Goal: Information Seeking & Learning: Find specific page/section

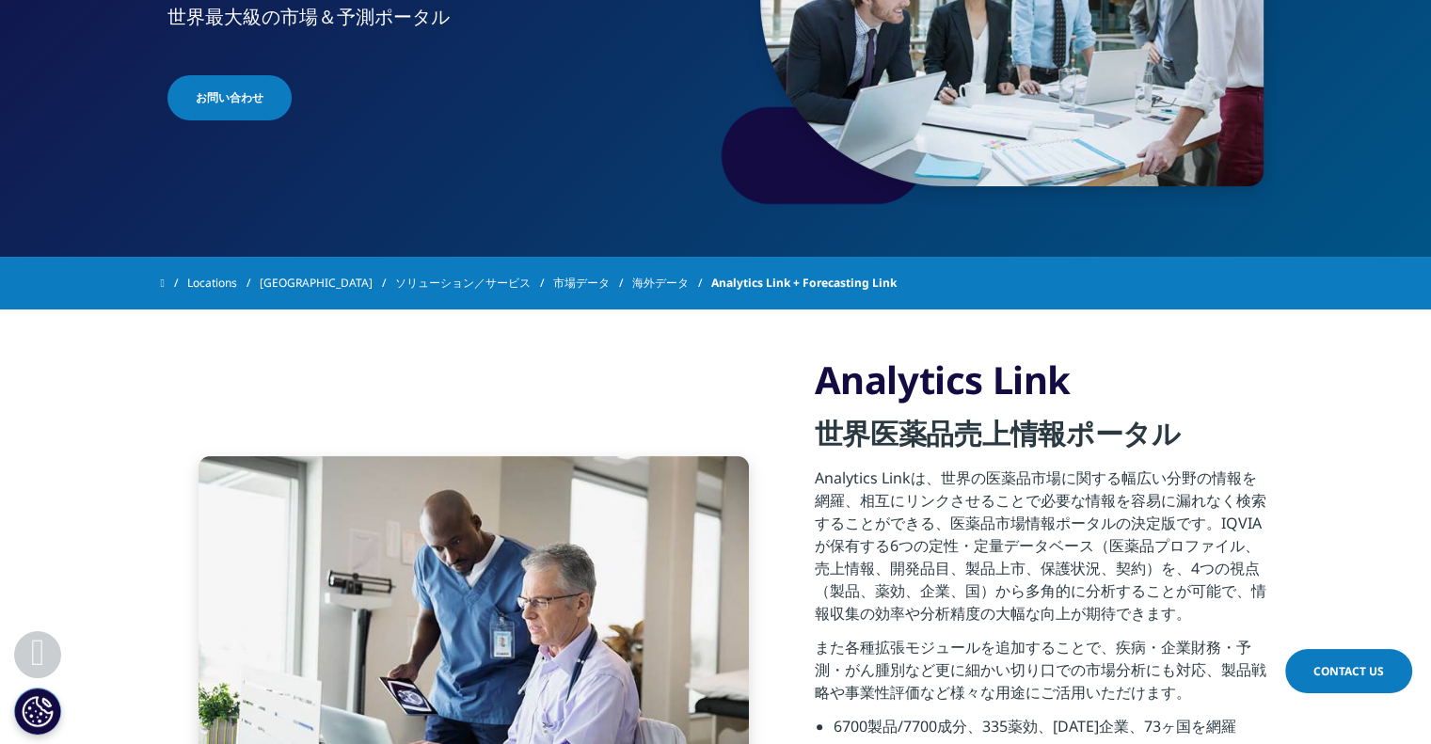
scroll to position [363, 0]
click at [280, 285] on link "[GEOGRAPHIC_DATA]" at bounding box center [327, 284] width 135 height 34
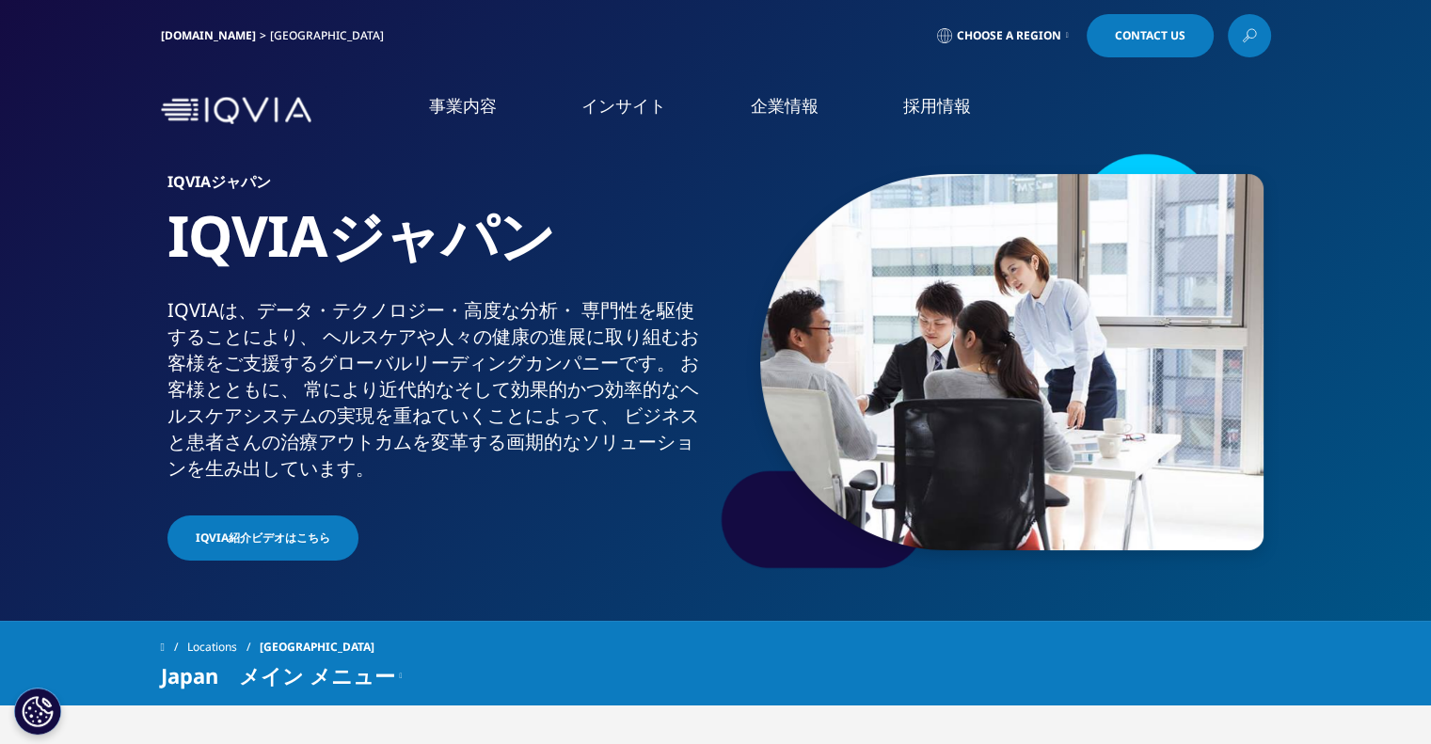
click at [177, 32] on link "IQVIA.COM" at bounding box center [208, 35] width 95 height 16
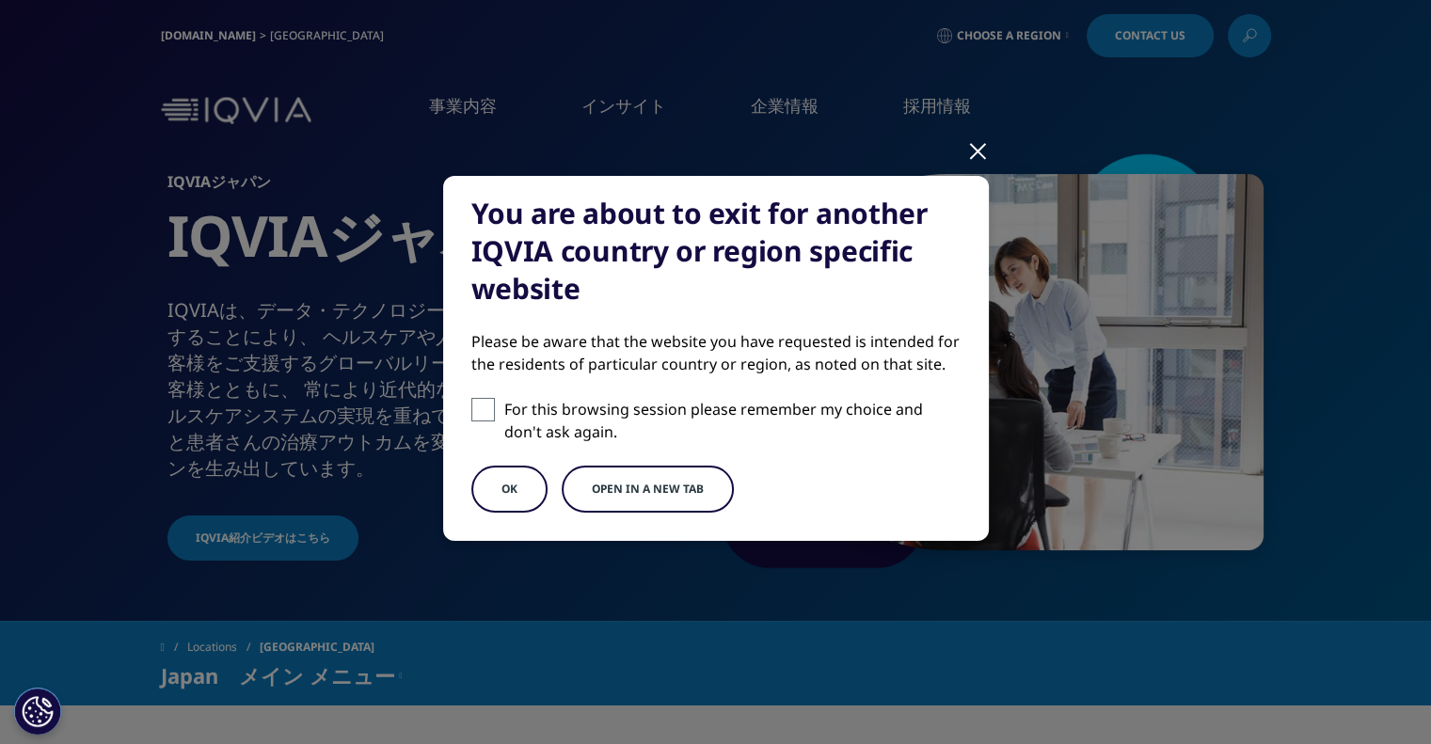
click at [495, 482] on button "OK" at bounding box center [509, 489] width 76 height 47
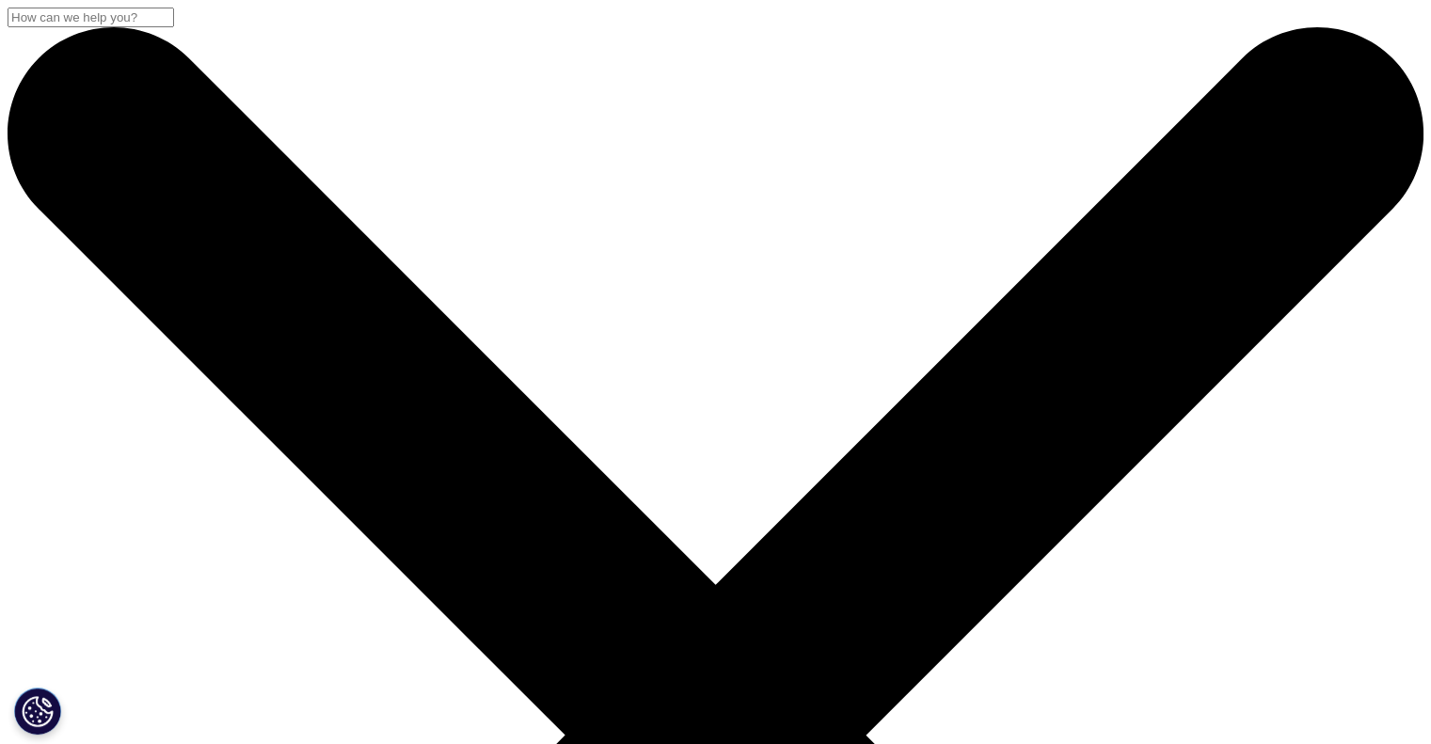
click at [174, 27] on input "Search" at bounding box center [91, 18] width 167 height 20
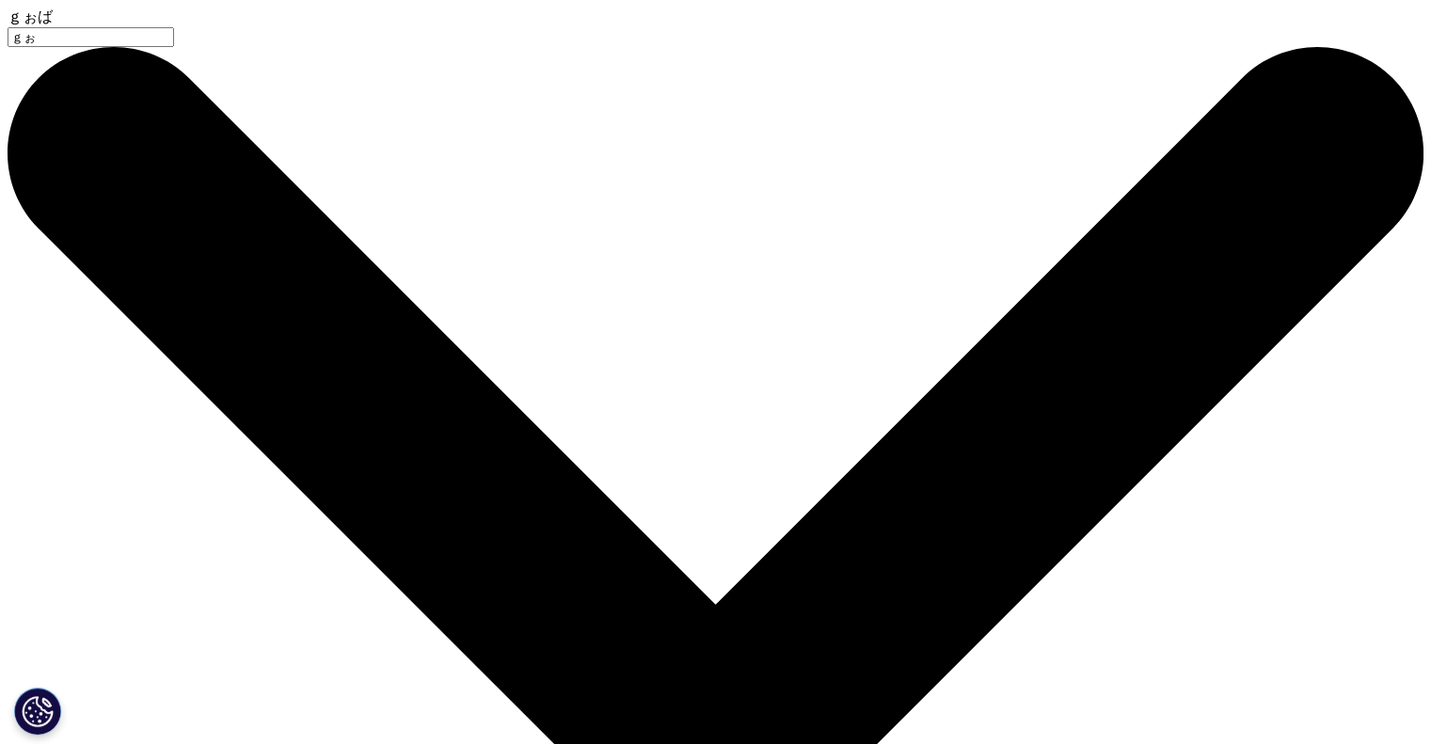
type input "ｇ"
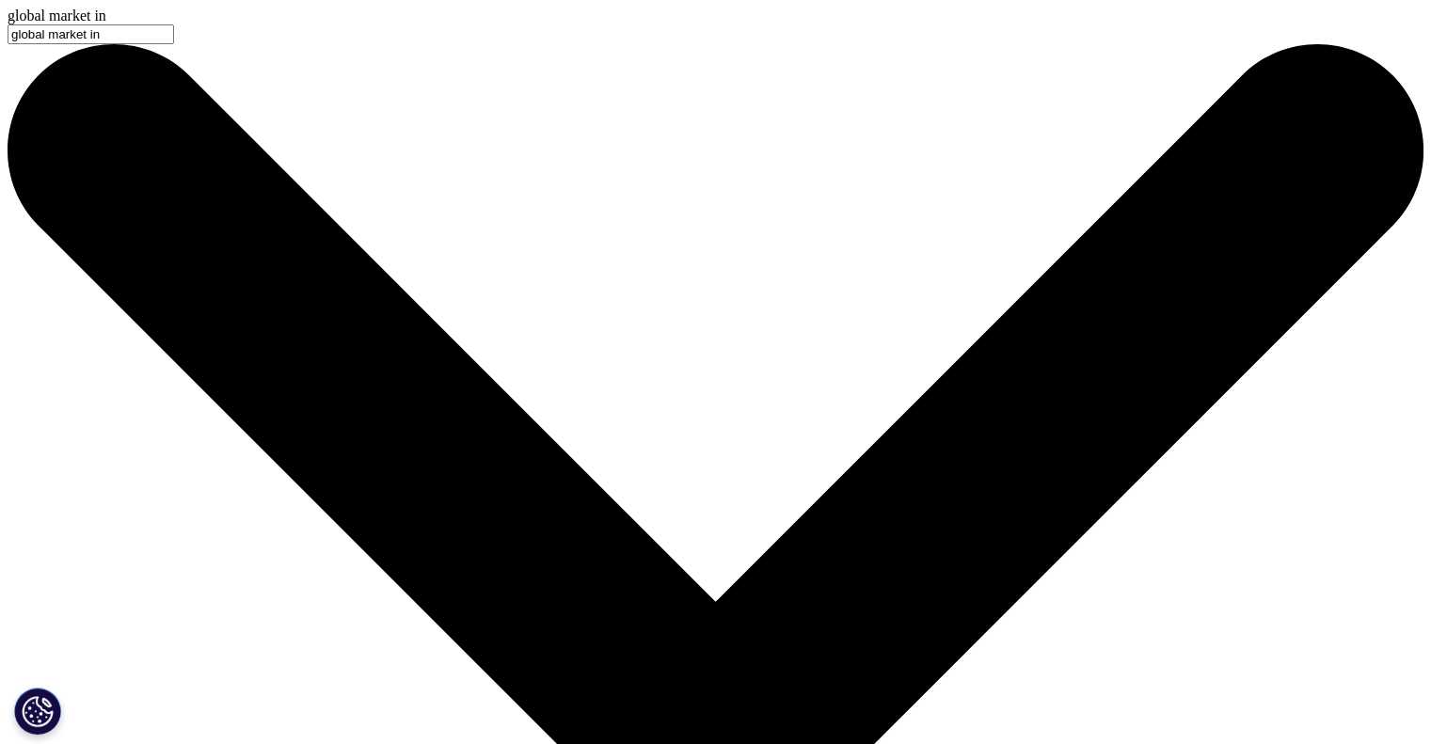
type input "global market in"
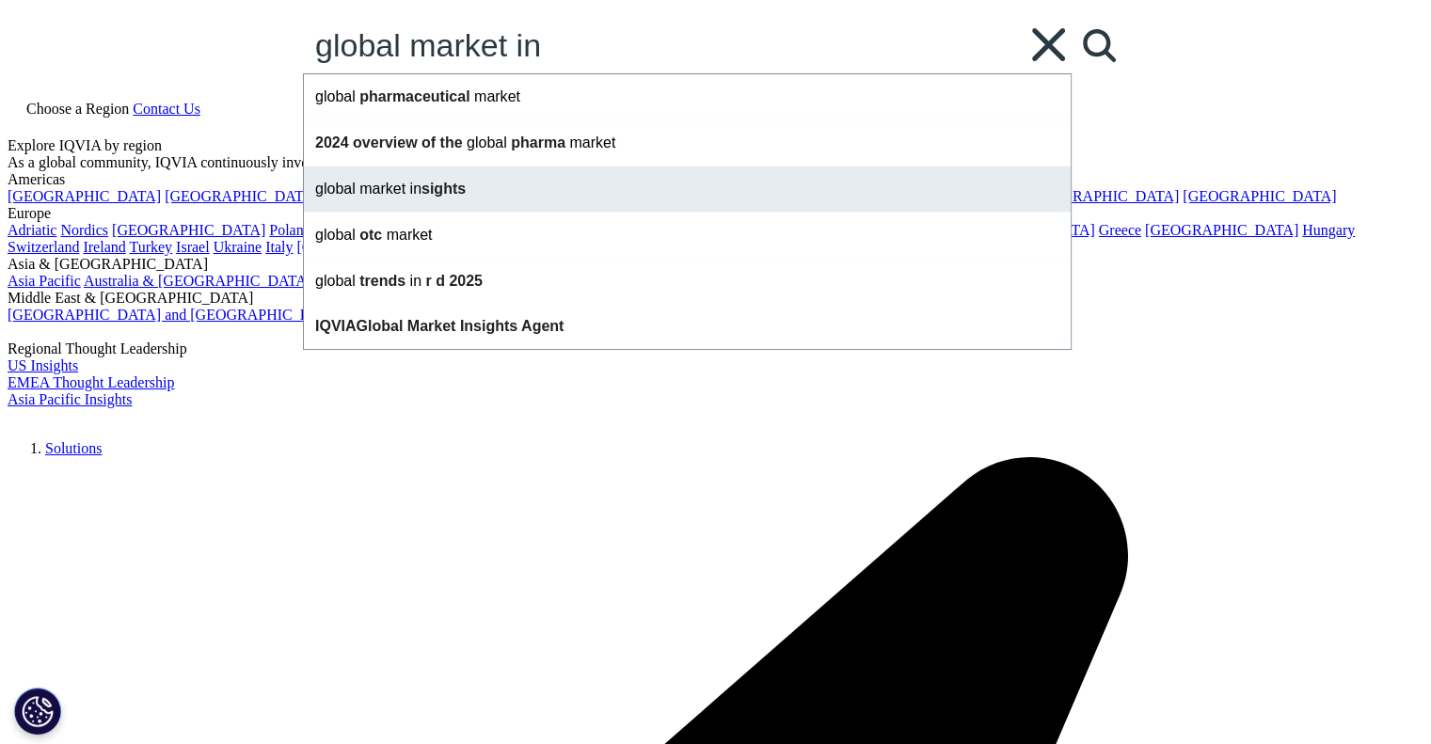
click at [406, 197] on span "market" at bounding box center [382, 189] width 46 height 16
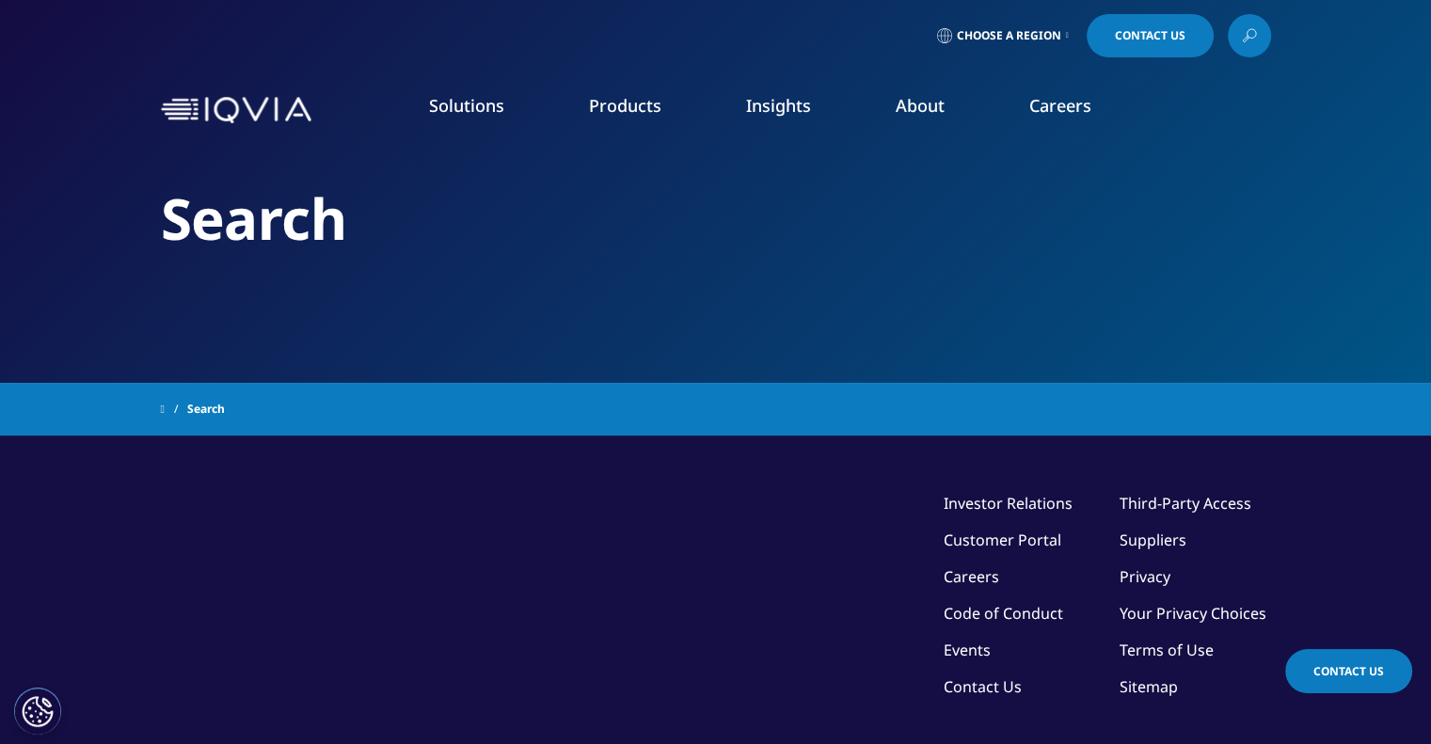
type input "global market insights"
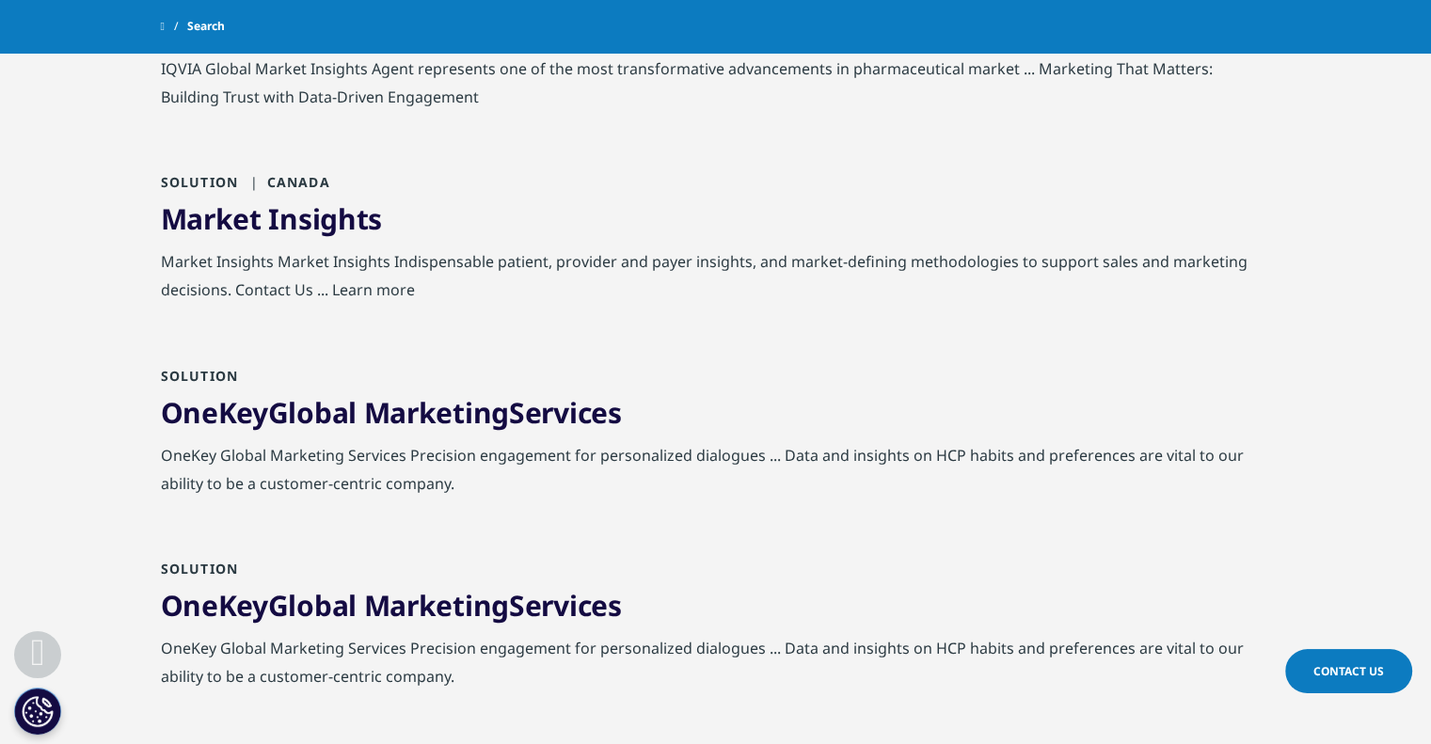
scroll to position [1082, 0]
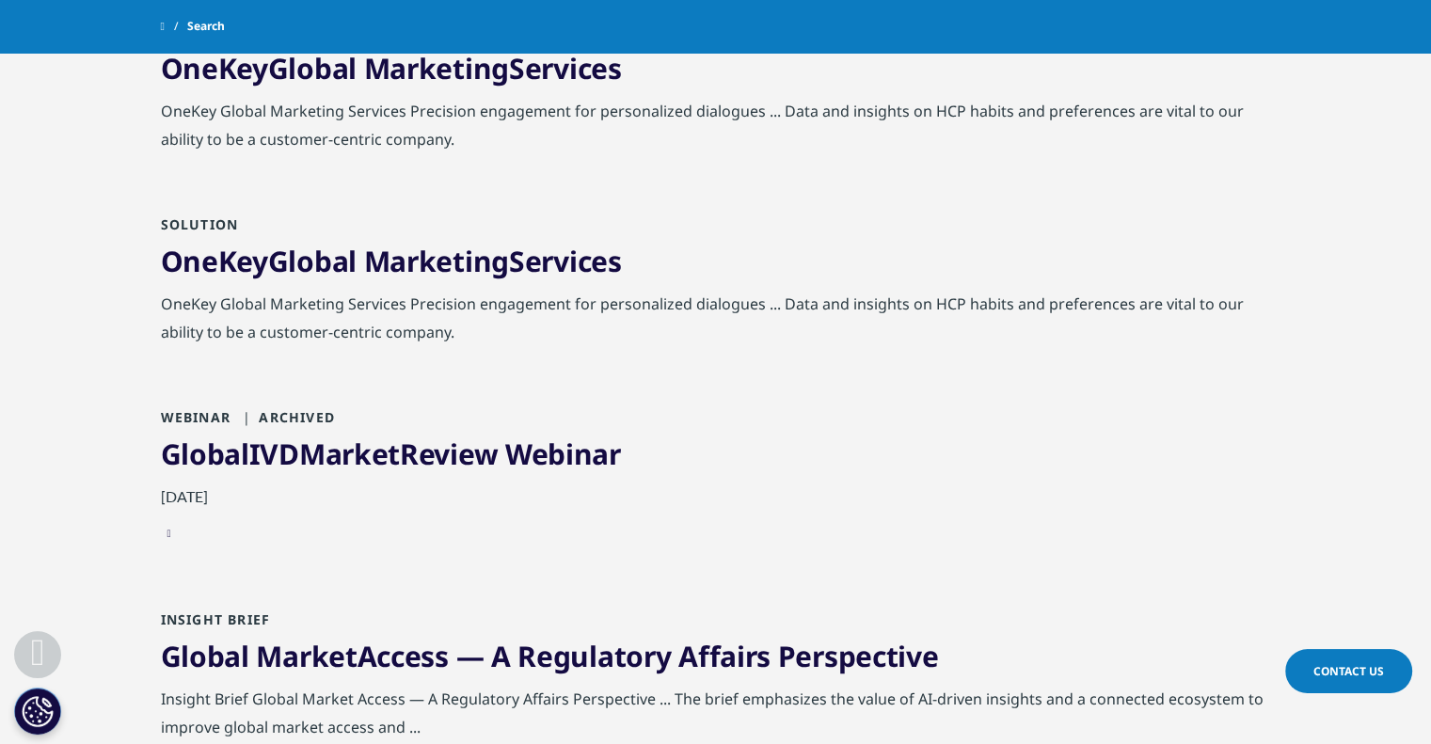
click at [366, 260] on link "OneKey Global Marketing Services" at bounding box center [391, 261] width 461 height 39
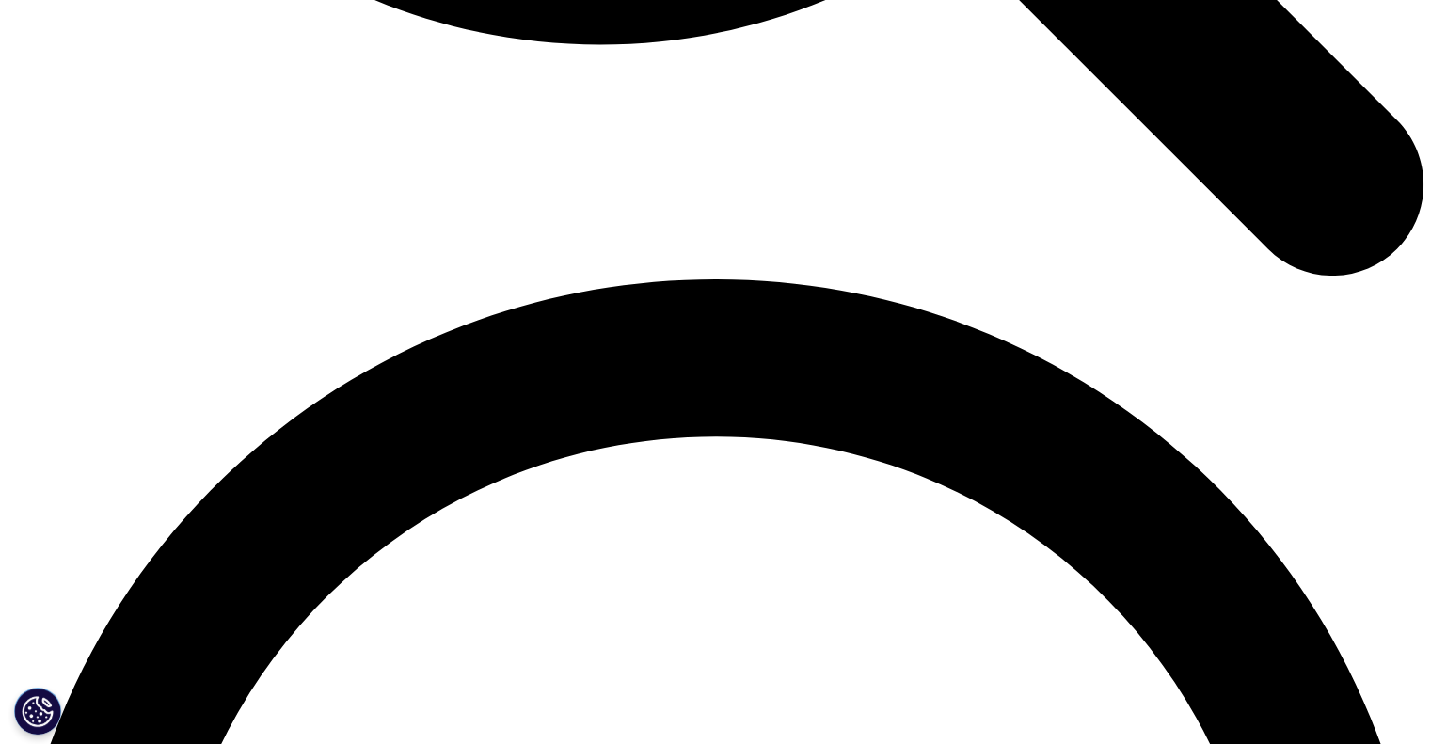
scroll to position [2588, 0]
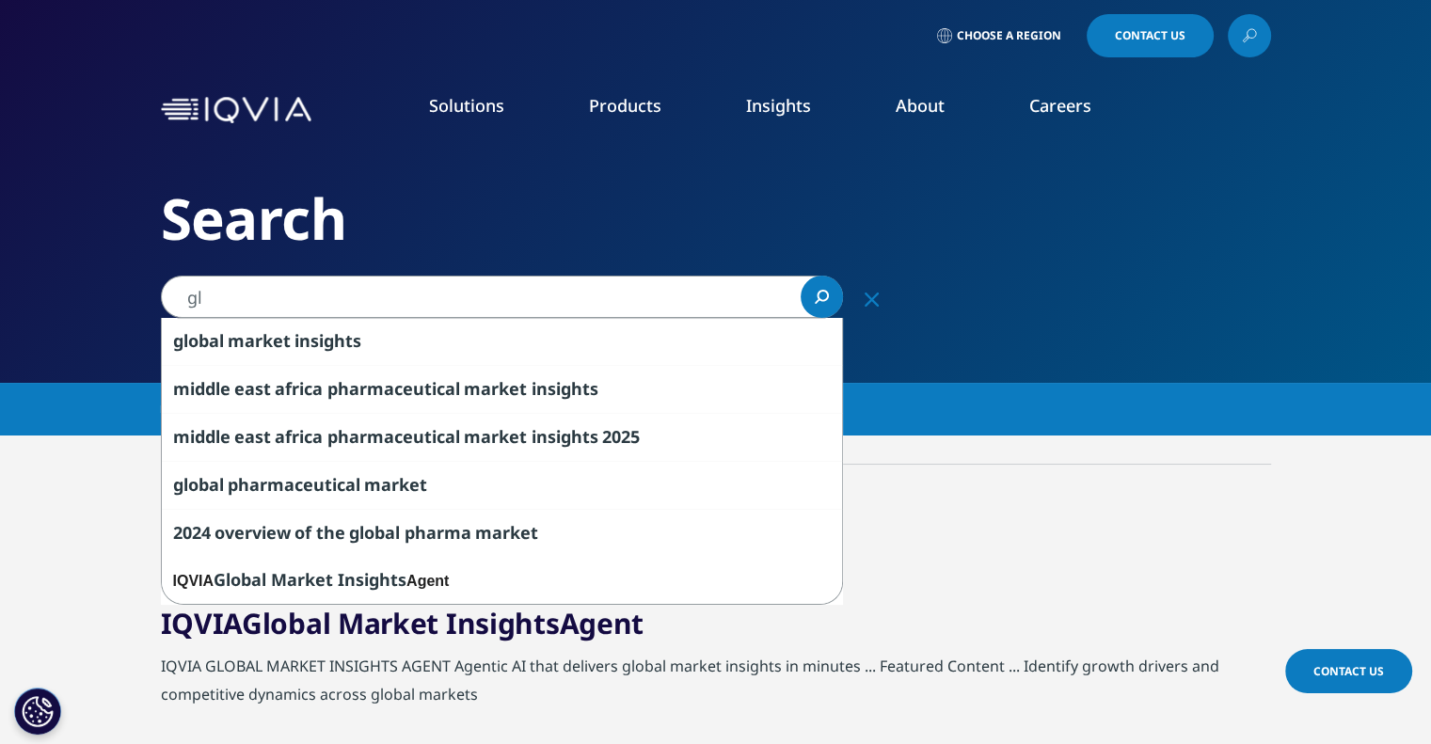
type input "g"
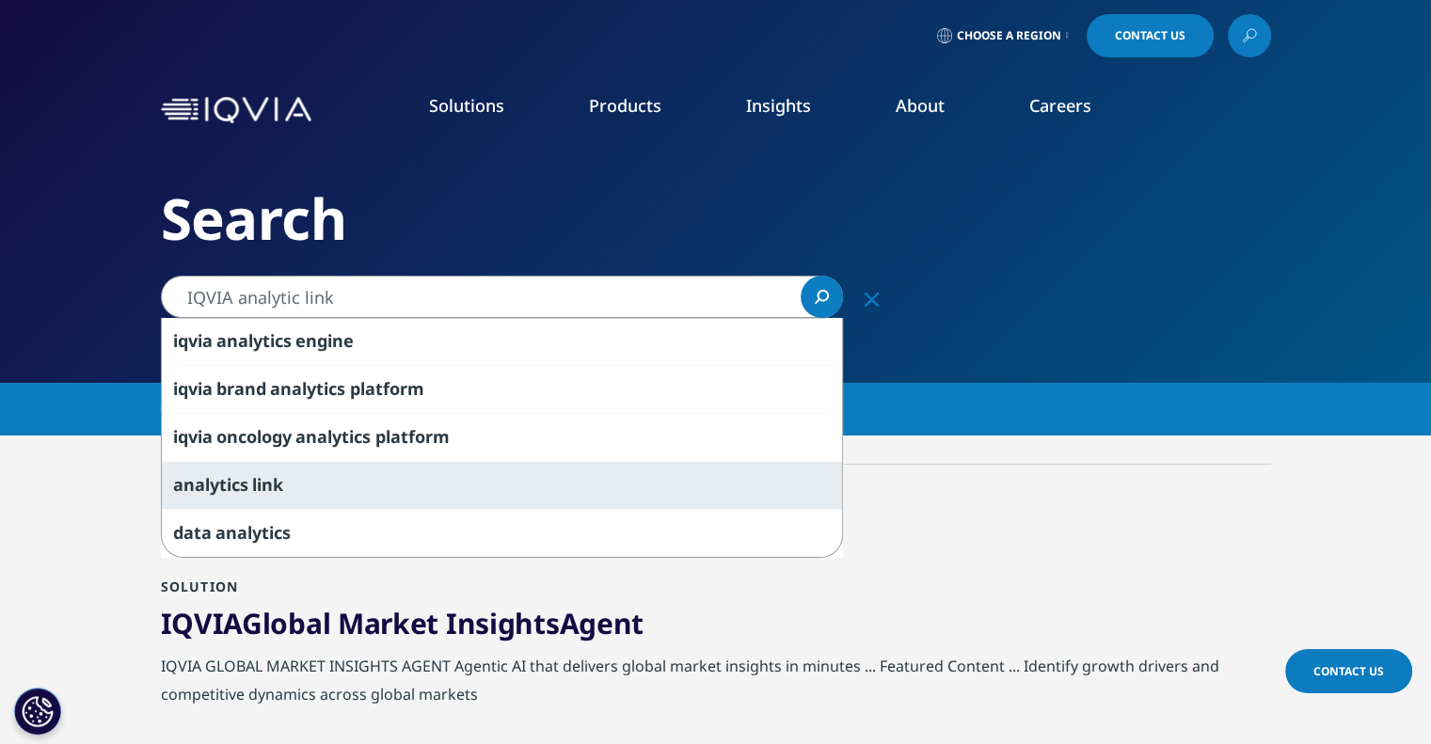
click at [215, 484] on span "analytic" at bounding box center [206, 484] width 67 height 23
type input "analytics link"
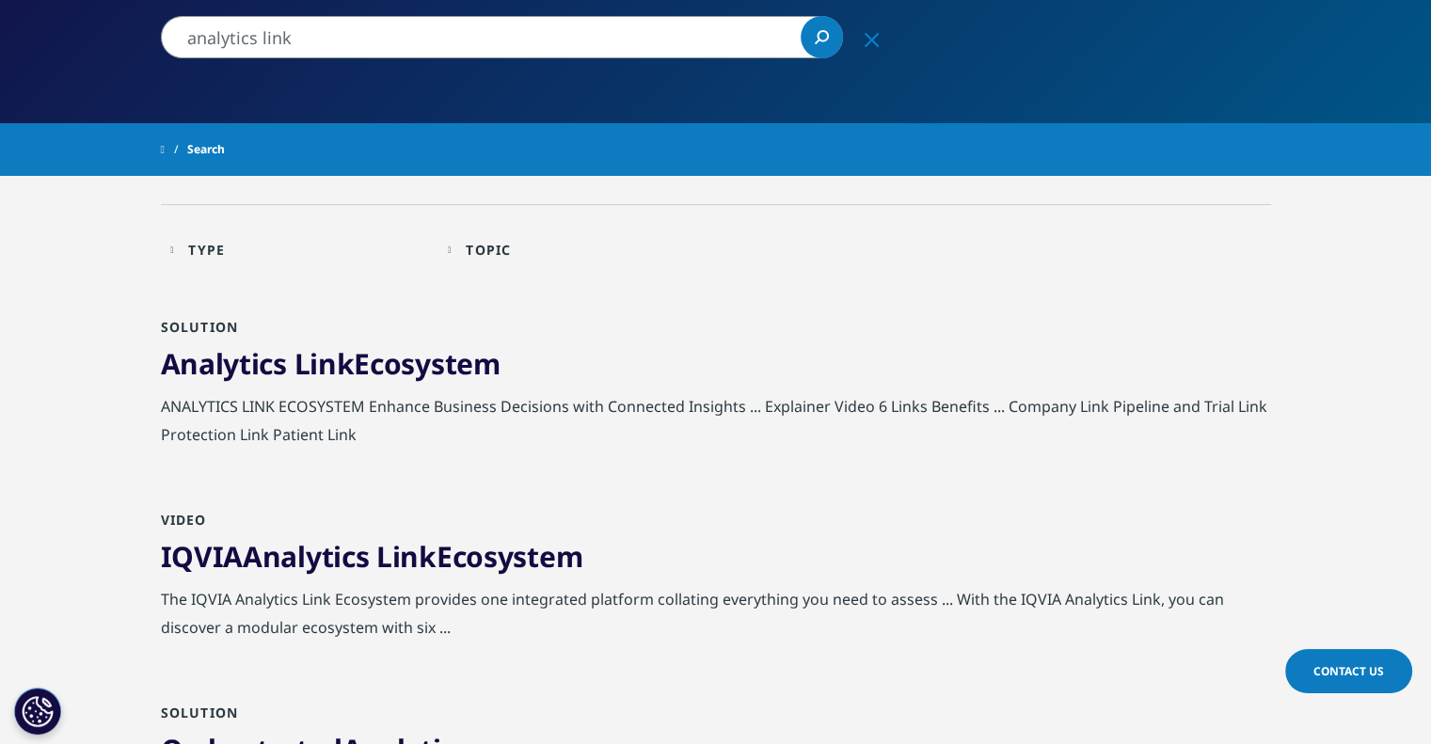
scroll to position [256, 0]
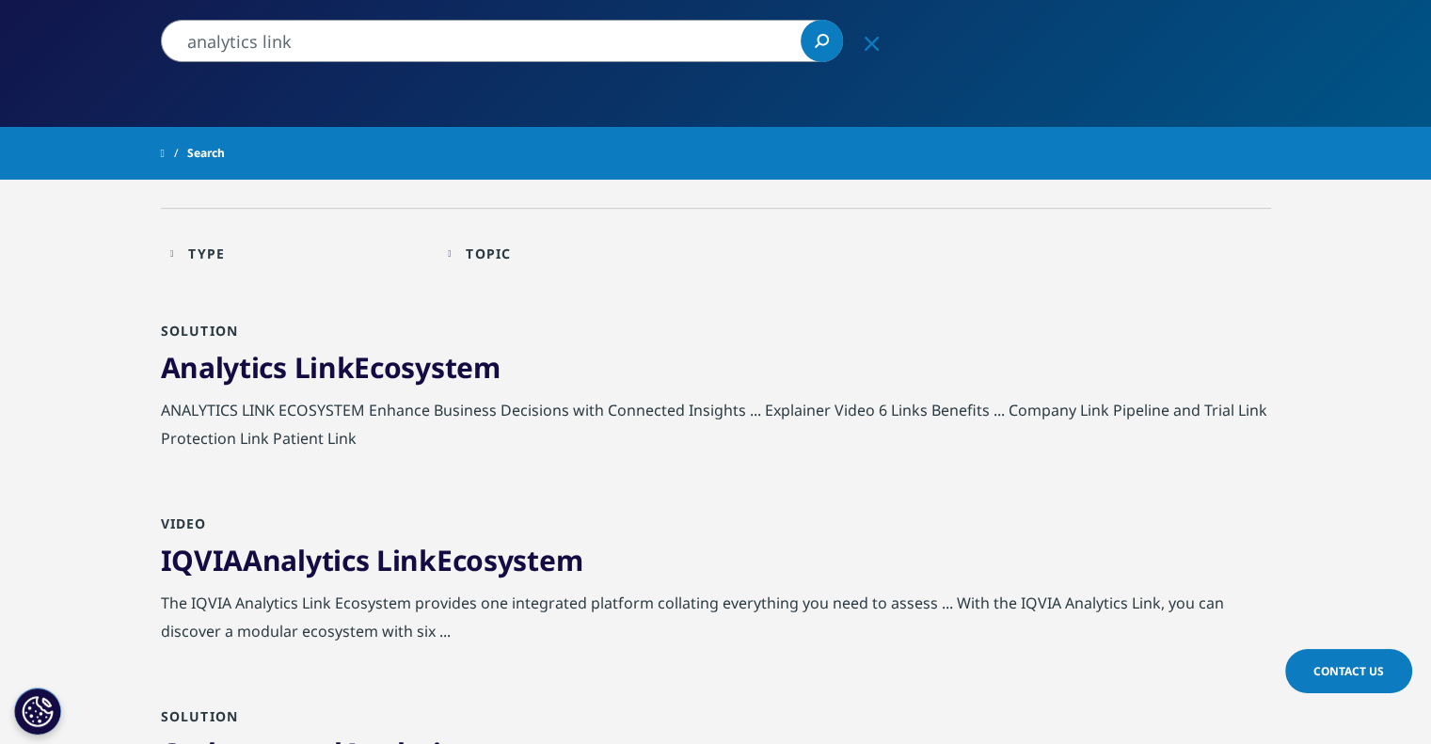
click at [434, 368] on link "Analytics Link Ecosystem" at bounding box center [331, 367] width 340 height 39
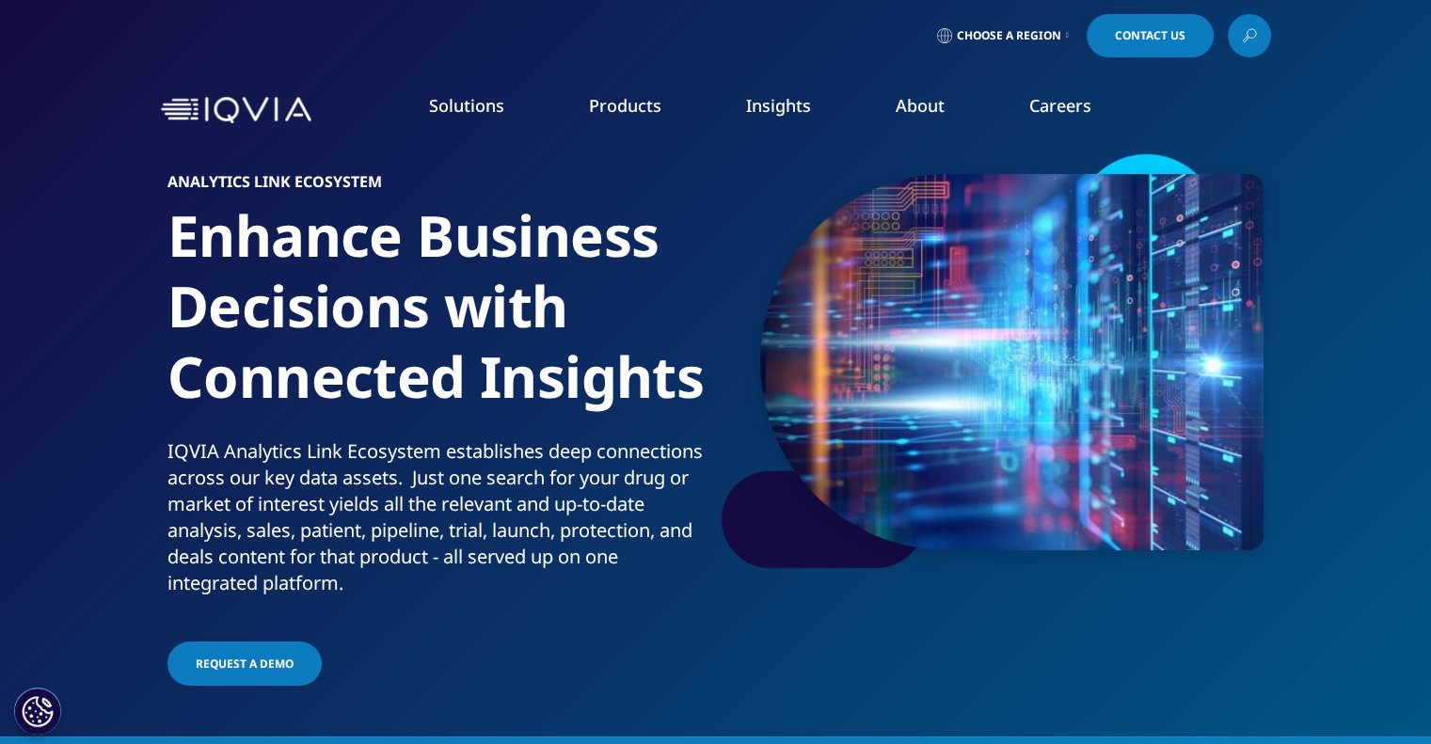
click at [1210, 97] on nav "Solutions quick find a capability Clear Search Loading SOLUTIONS Research & Dev…" at bounding box center [795, 110] width 952 height 88
click at [1250, 34] on icon at bounding box center [1249, 36] width 15 height 24
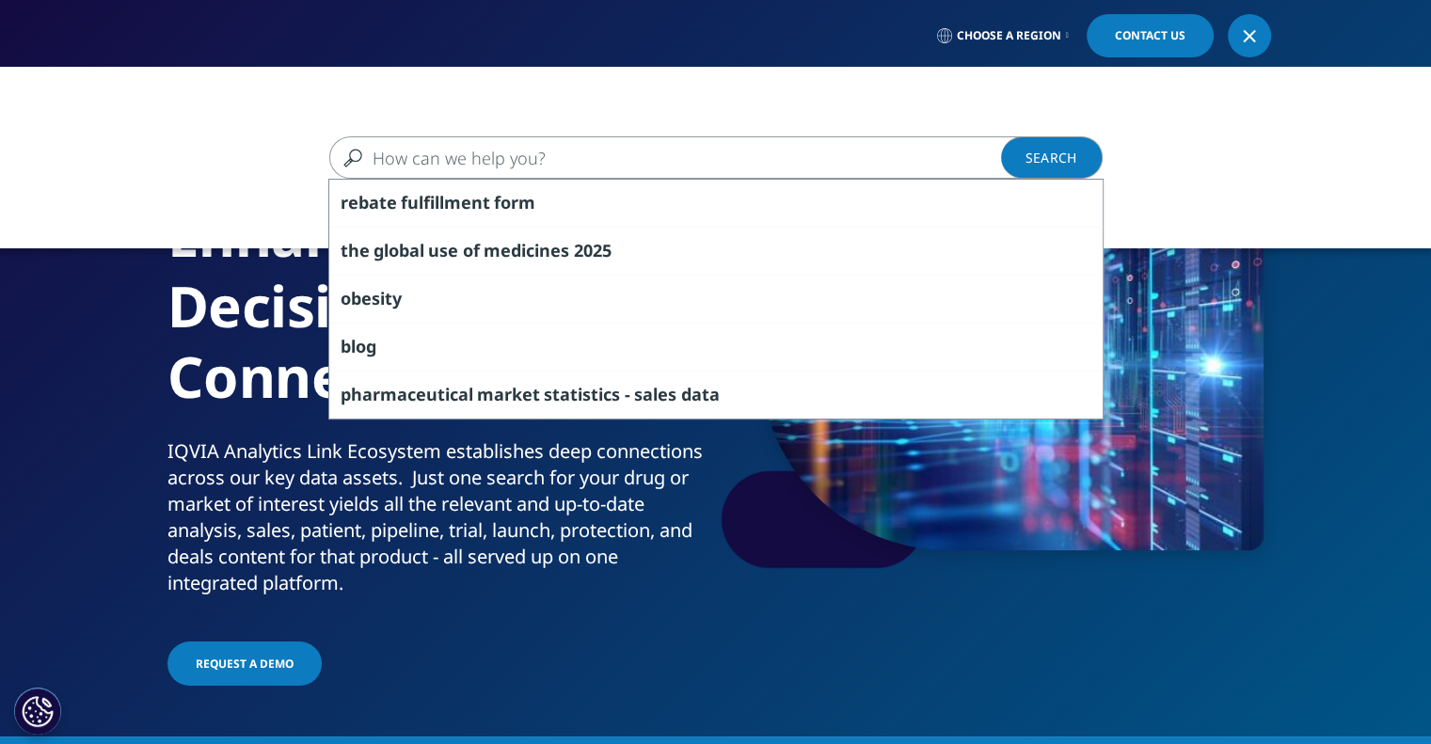
drag, startPoint x: 557, startPoint y: 157, endPoint x: 324, endPoint y: 153, distance: 233.4
click at [324, 153] on div "Clear rebate fulfillment form the global use of medicines 2025 obesity blog pha…" at bounding box center [715, 157] width 1431 height 42
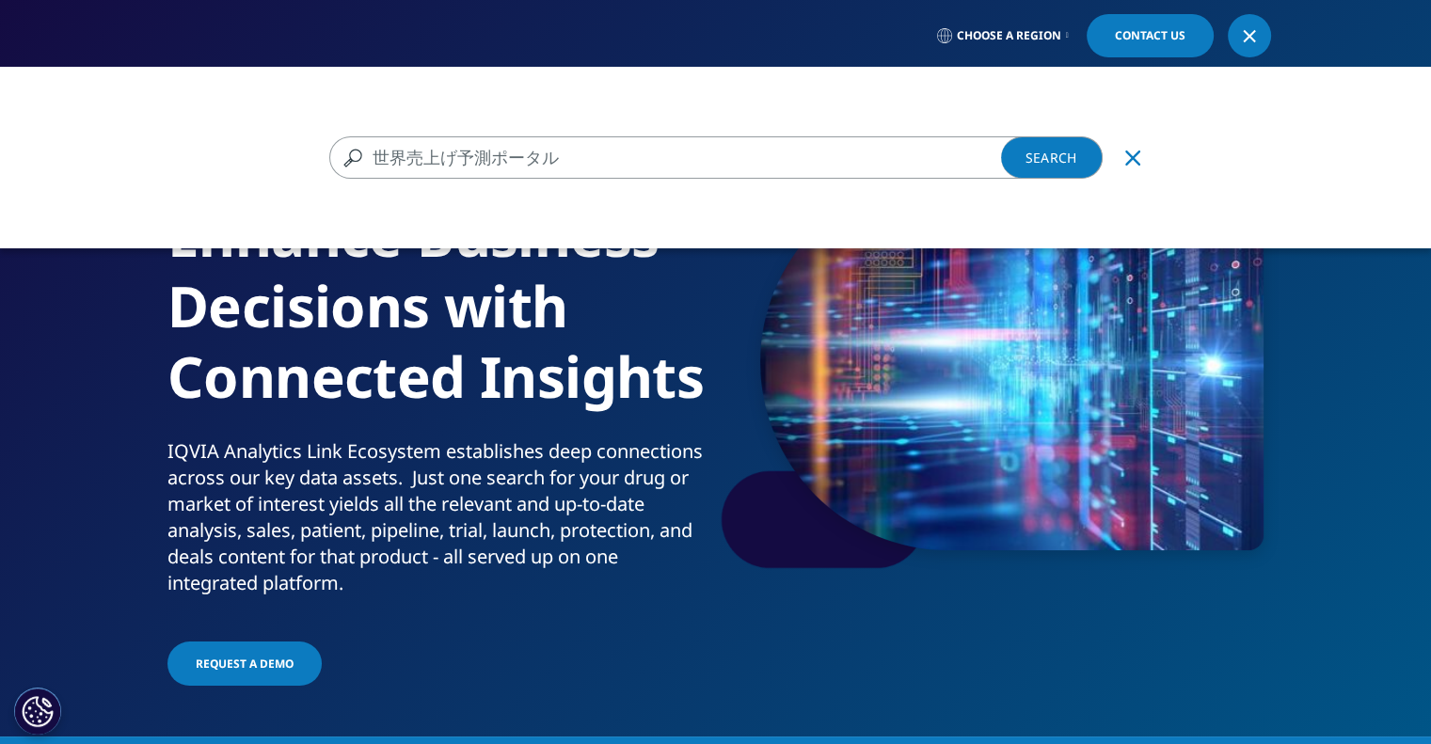
click at [407, 149] on input "世界売上げ予測ポータル" at bounding box center [688, 157] width 719 height 42
click at [541, 150] on input "世界医薬品市場売上げ予測ポータル" at bounding box center [688, 157] width 719 height 42
type input "世界医薬品市場予測ポータル"
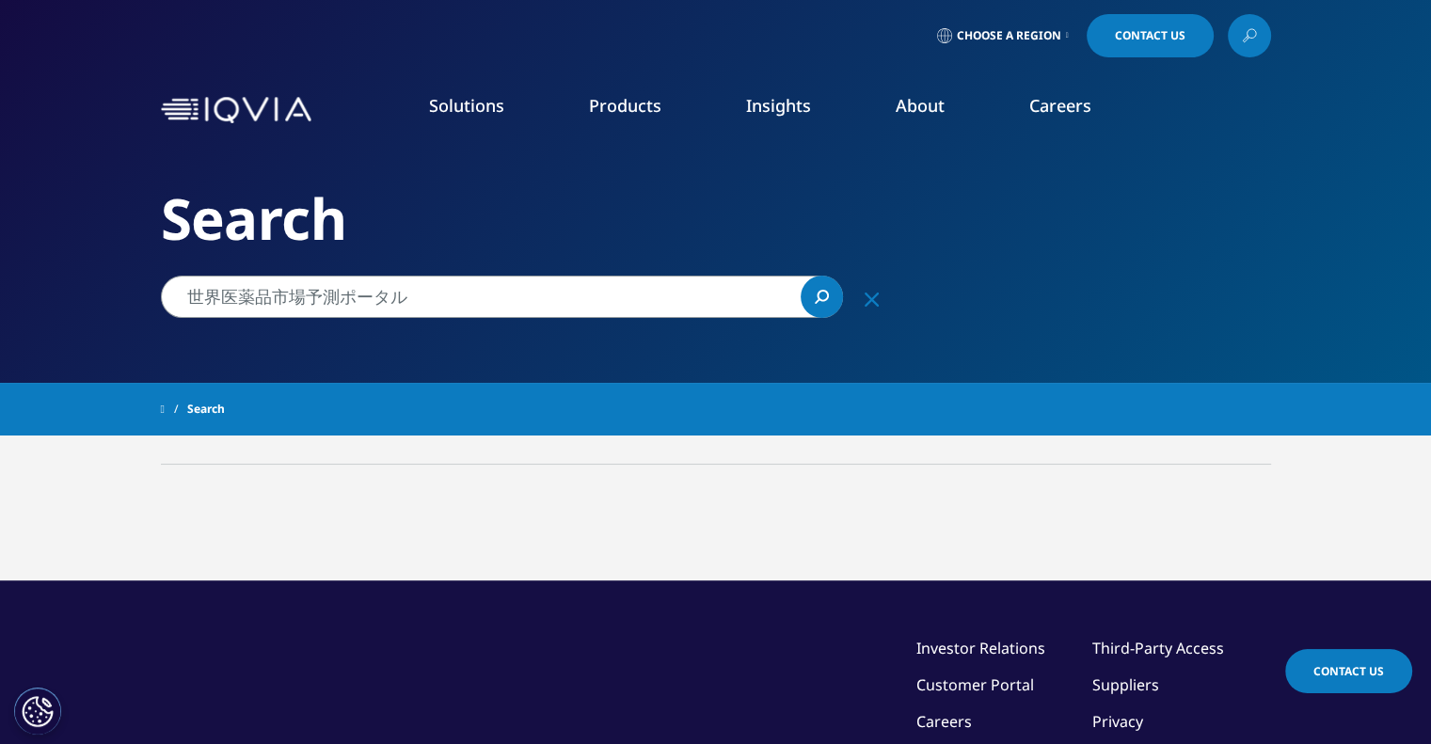
click at [1135, 247] on h2 "Search" at bounding box center [716, 218] width 1110 height 71
click at [809, 298] on link "Search Loading" at bounding box center [822, 297] width 42 height 42
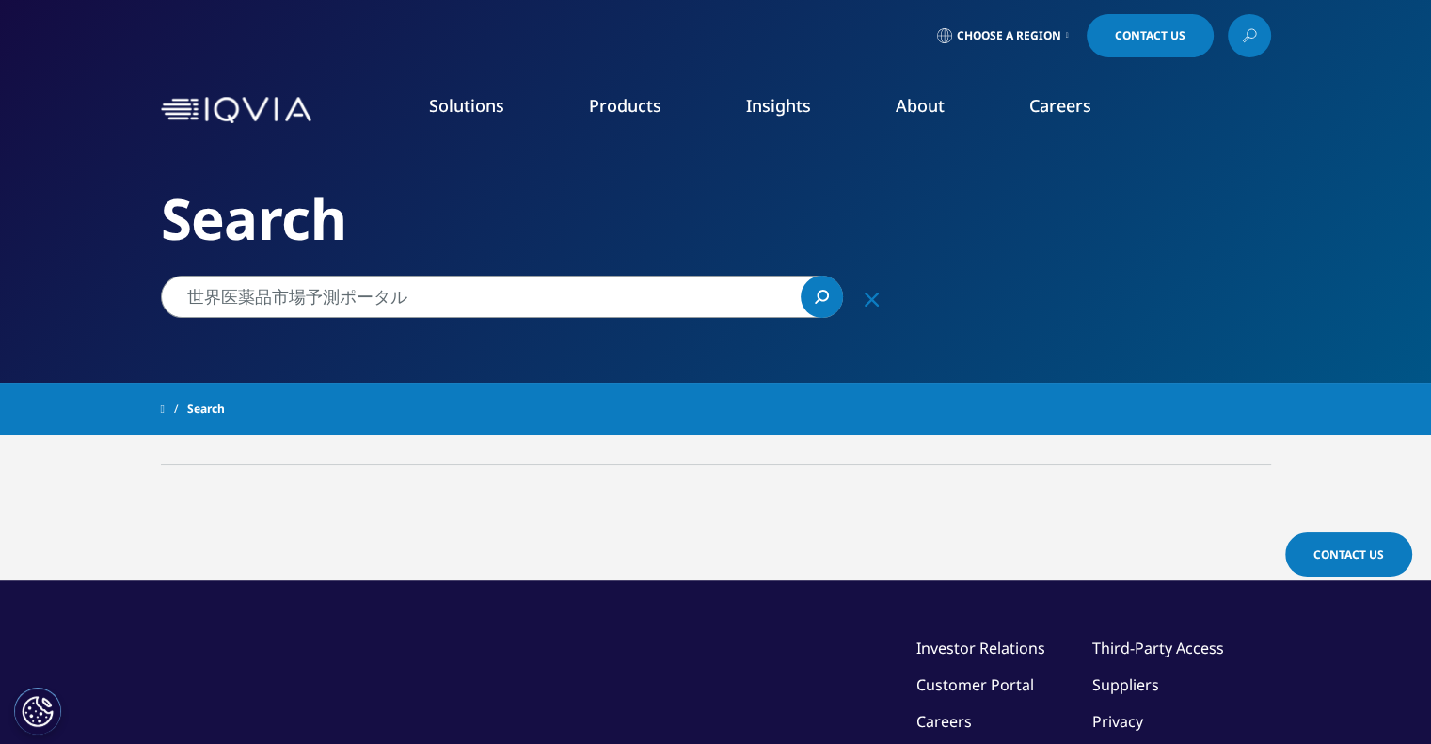
drag, startPoint x: 433, startPoint y: 307, endPoint x: 20, endPoint y: 279, distance: 414.0
click at [20, 279] on div "Clear Search Loading Choose a Region Contact Us" at bounding box center [715, 531] width 1431 height 1063
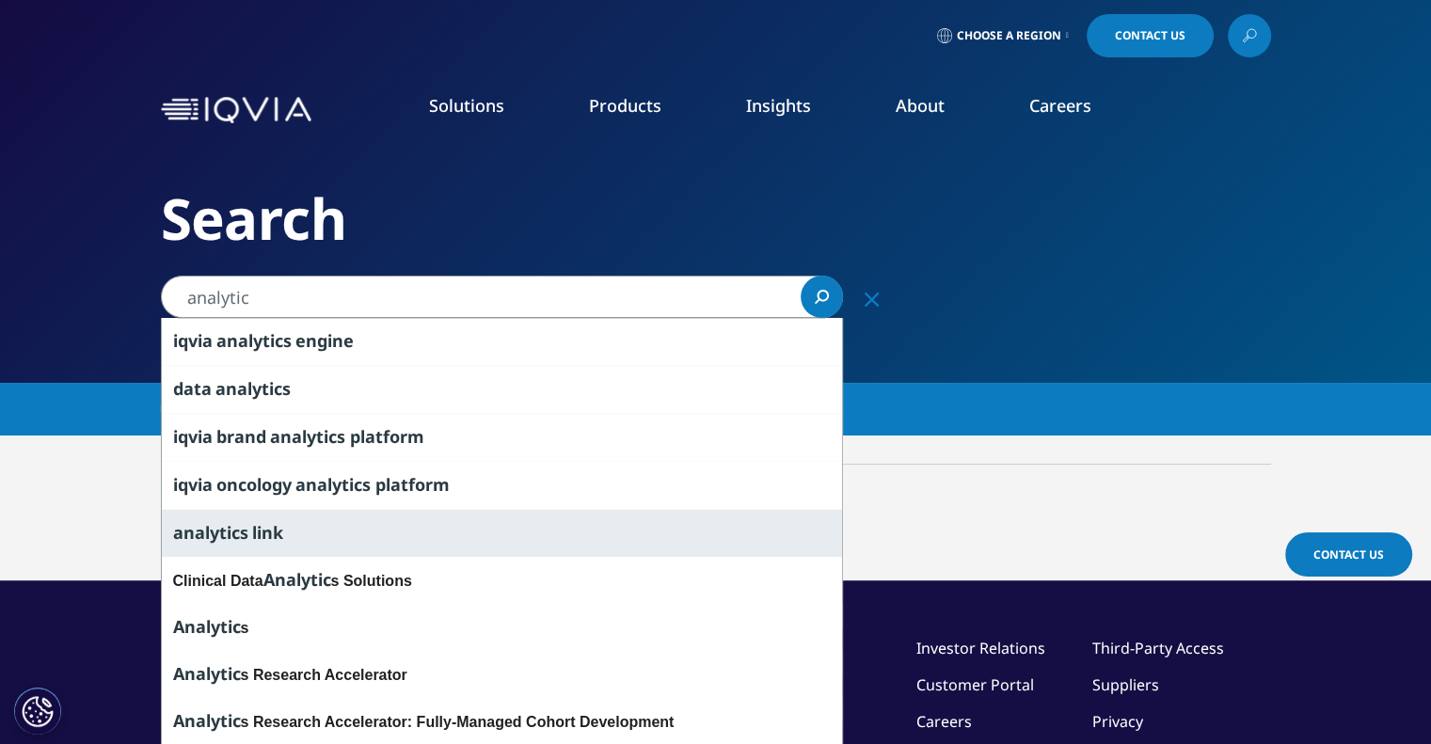
click at [197, 529] on span "analytic" at bounding box center [206, 532] width 67 height 23
type input "analytics link"
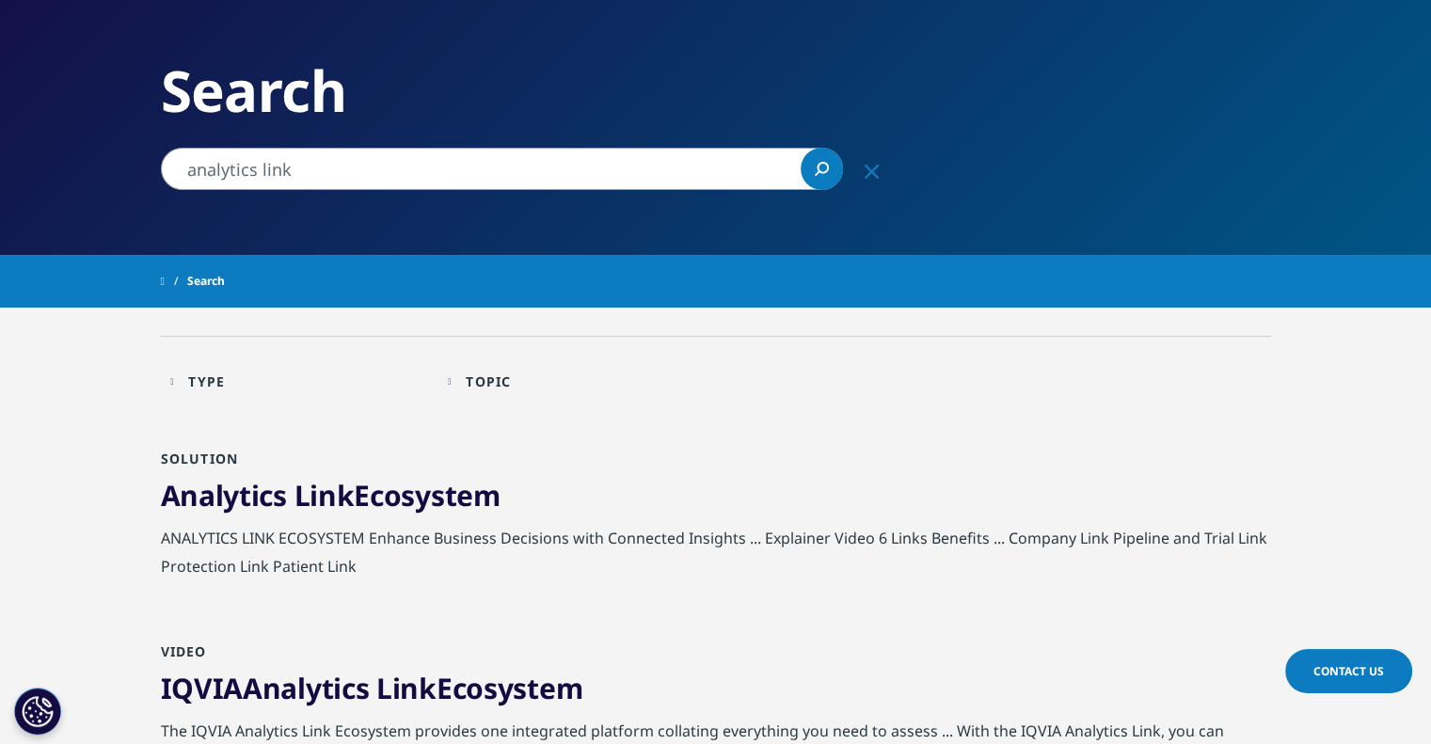
scroll to position [214, 0]
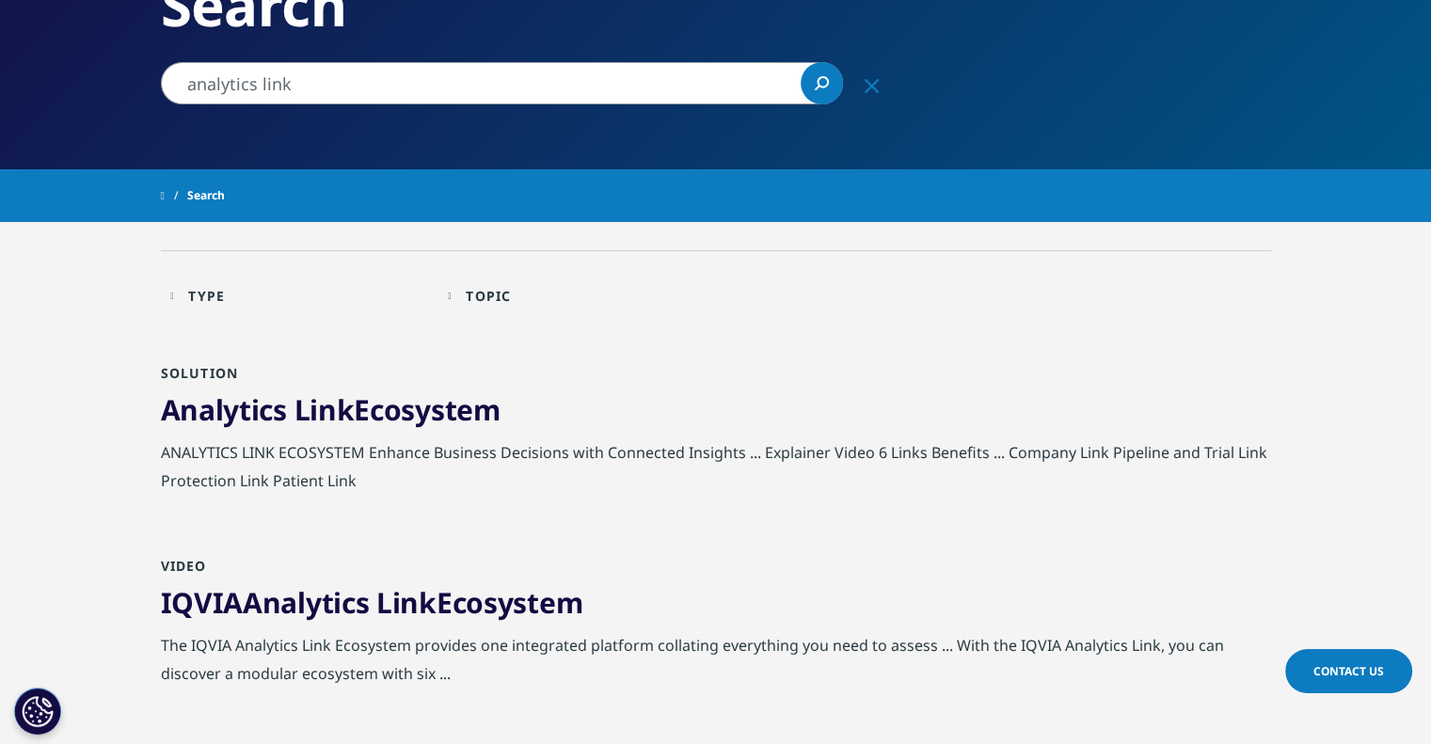
click at [1209, 188] on div "Search" at bounding box center [716, 196] width 1110 height 34
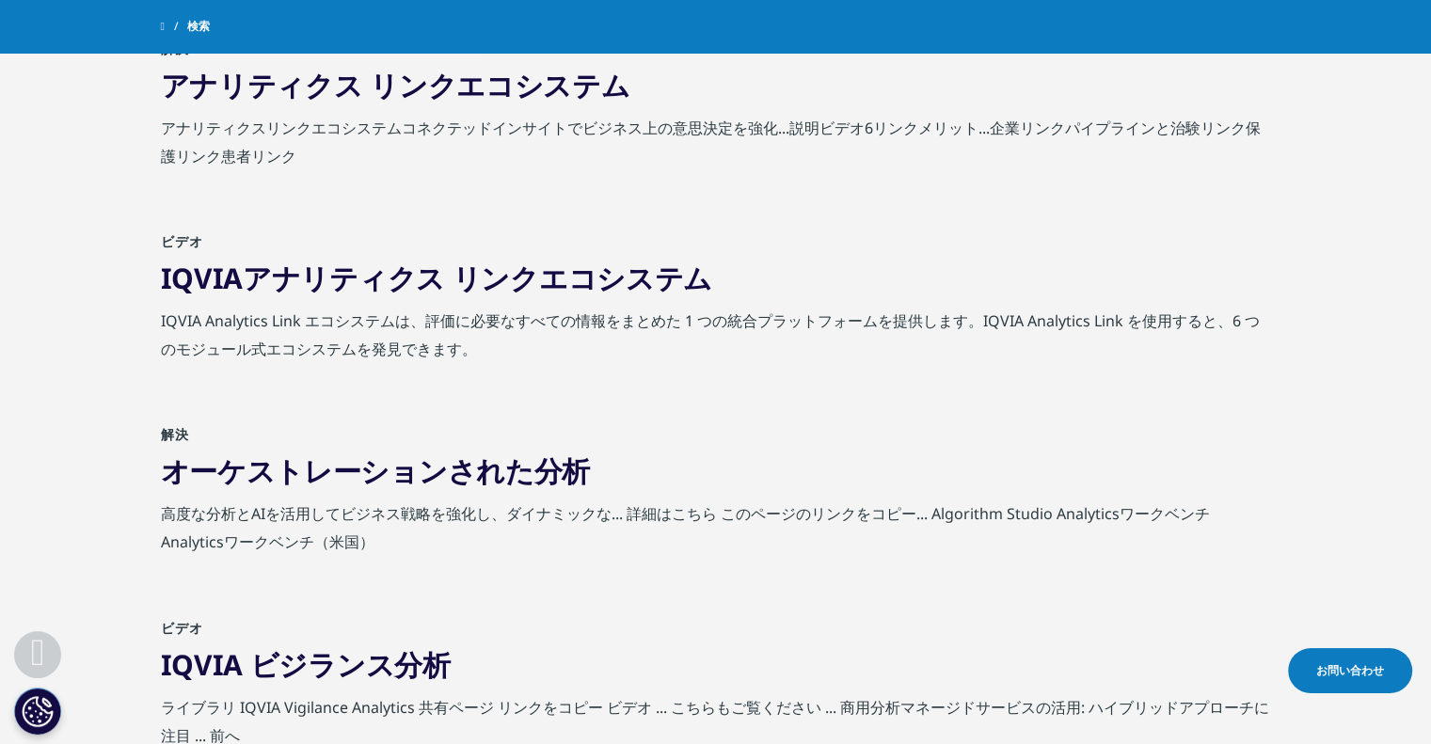
scroll to position [0, 0]
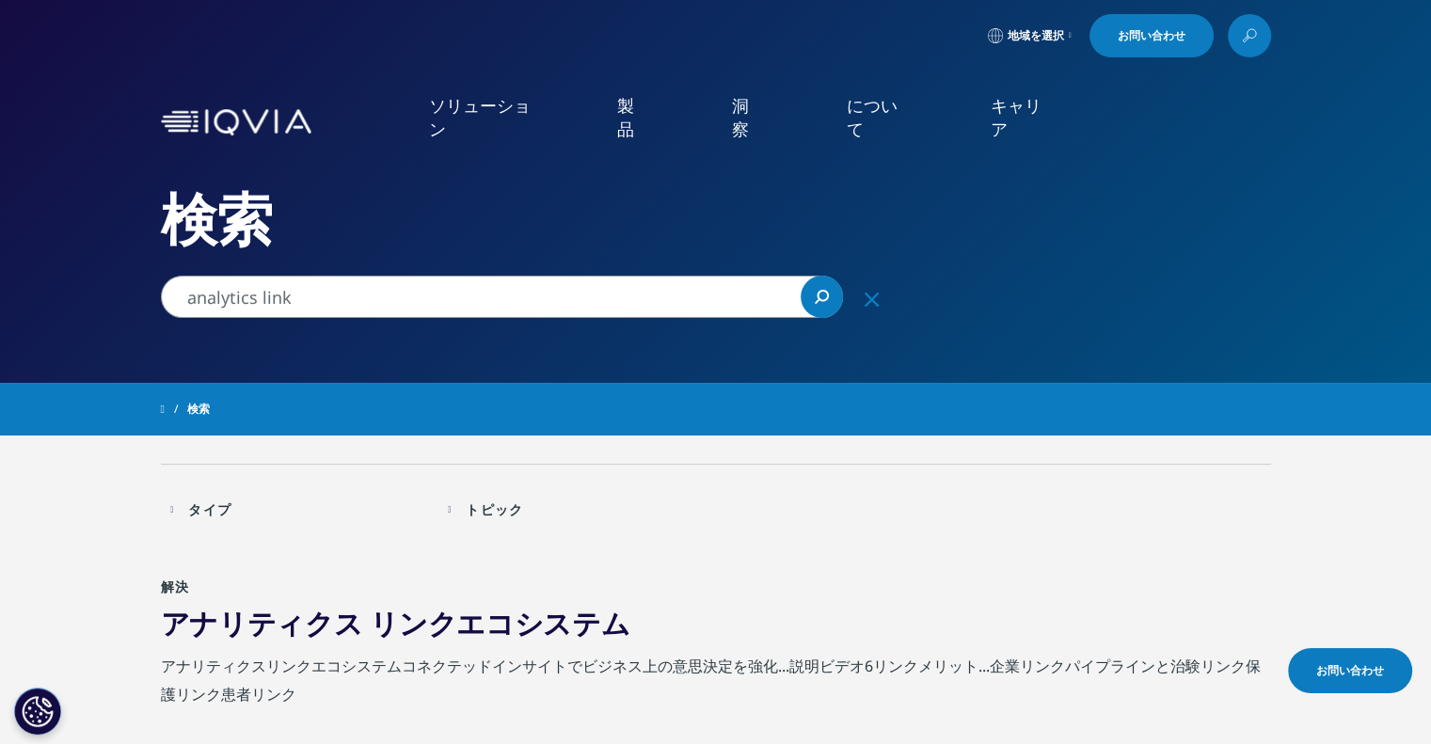
click at [628, 116] on font "製品" at bounding box center [625, 117] width 17 height 46
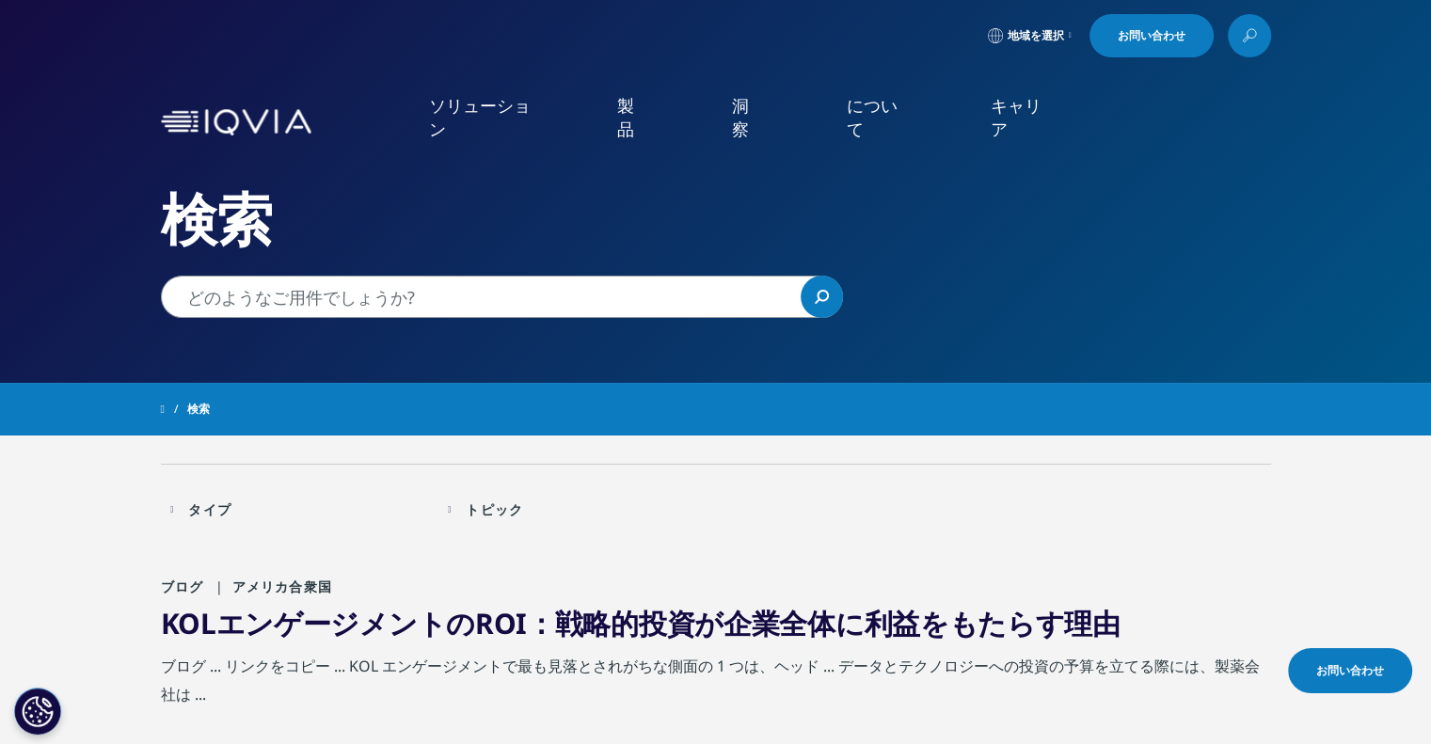
click at [1154, 249] on h2 "検索" at bounding box center [716, 218] width 1110 height 71
click at [84, 382] on icon "主要な" at bounding box center [86, 379] width 7 height 11
